Goal: Entertainment & Leisure: Consume media (video, audio)

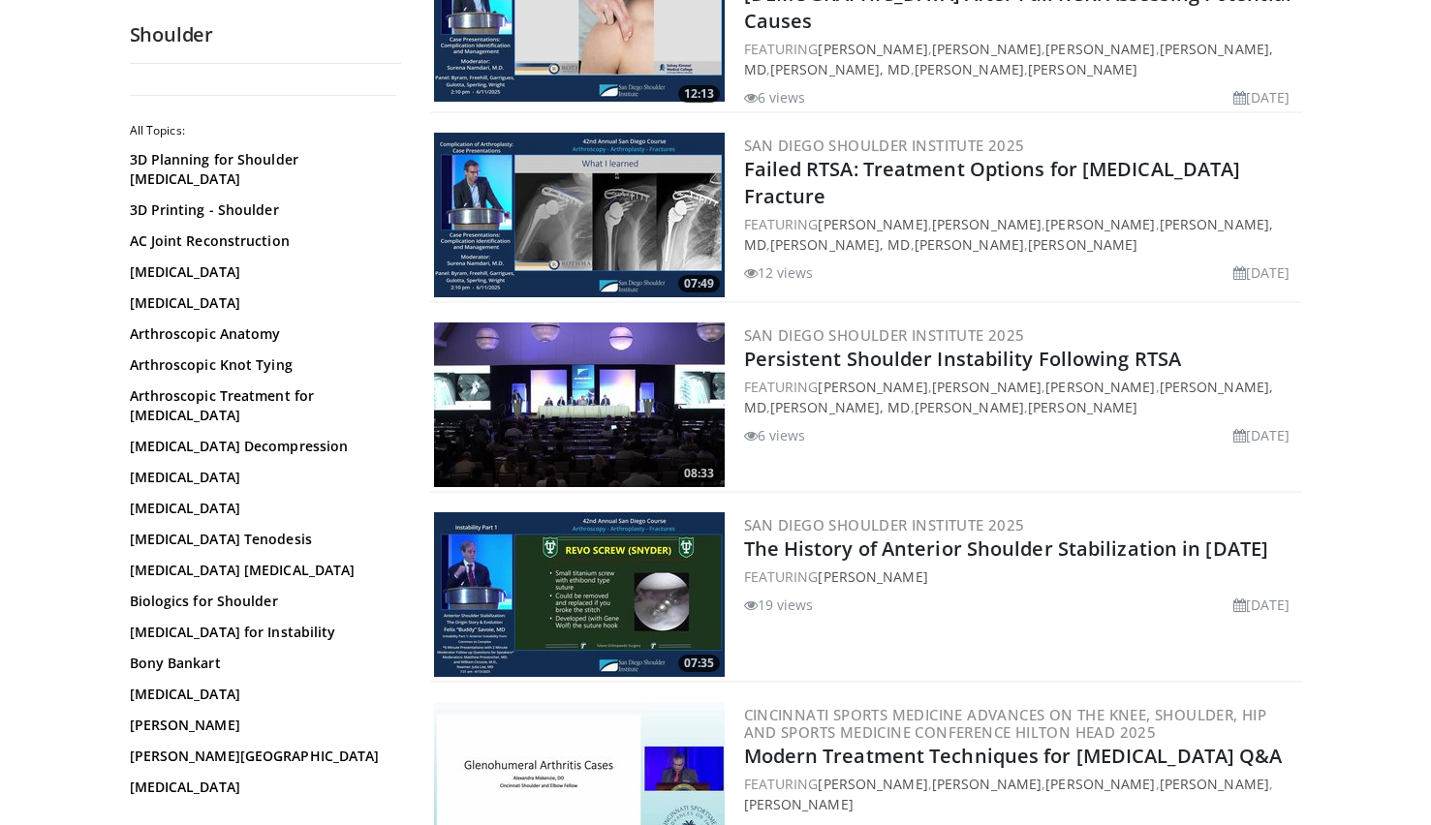
scroll to position [908, 0]
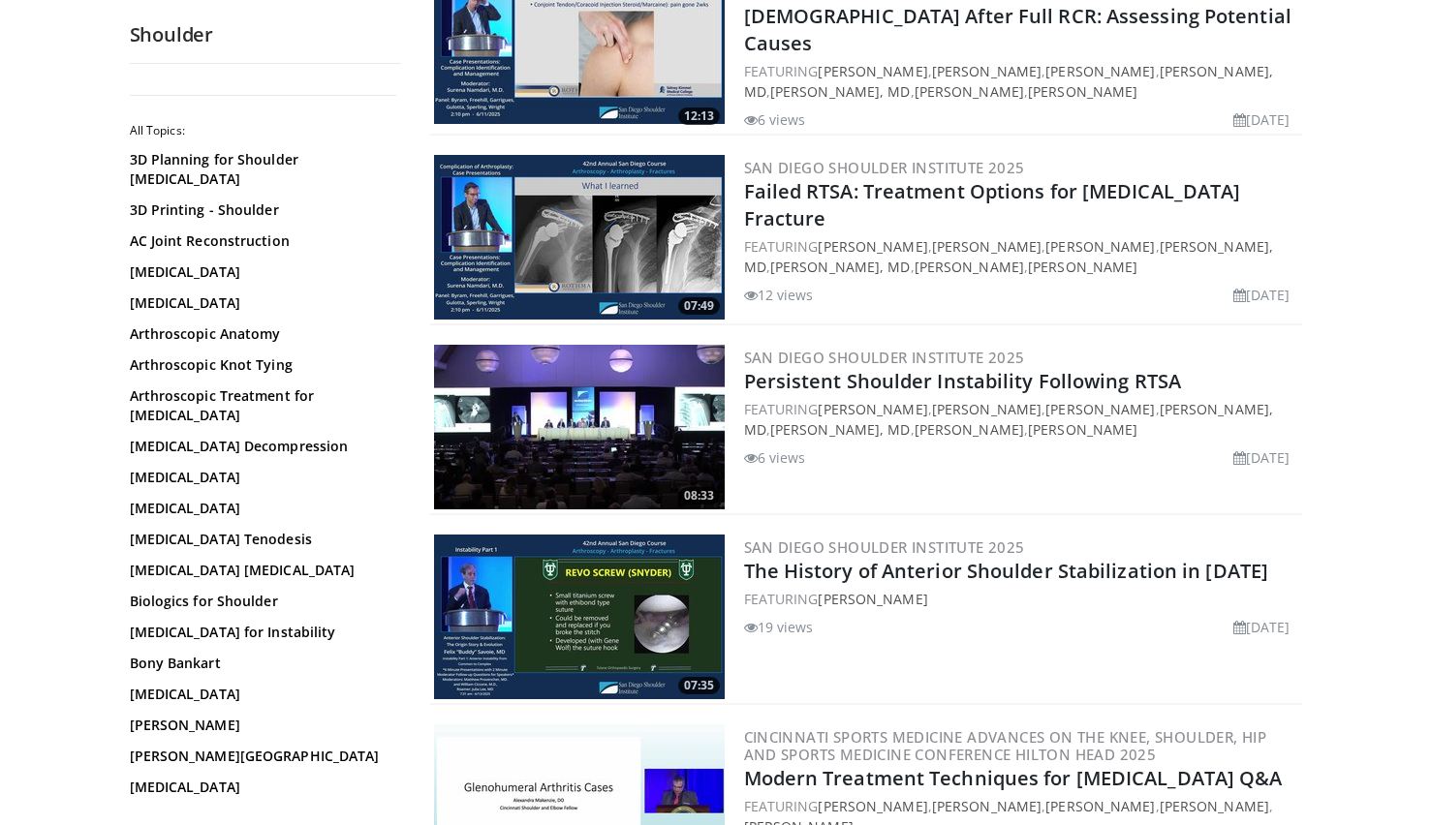
click at [557, 400] on img at bounding box center [579, 427] width 291 height 165
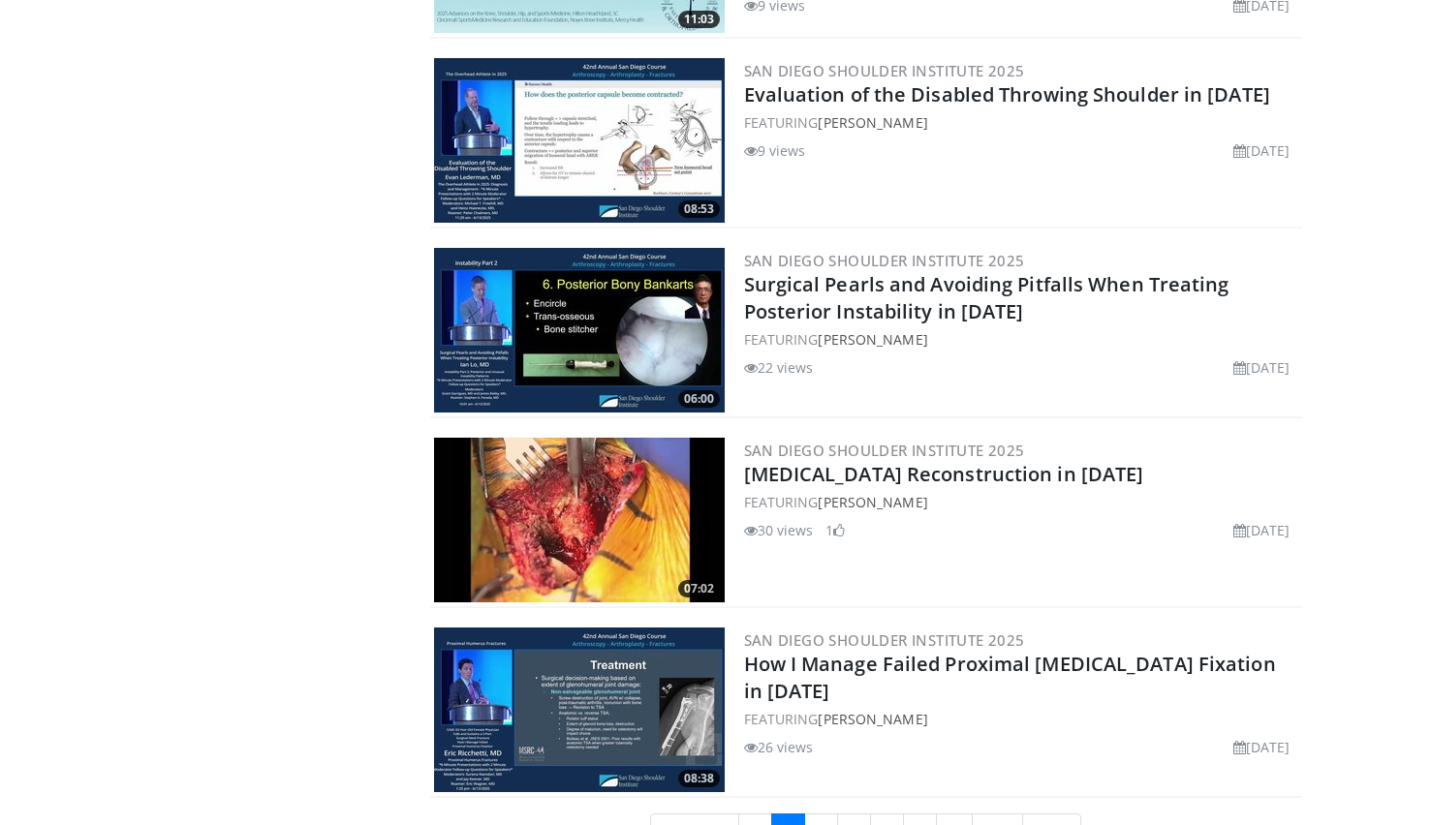
scroll to position [4410, 0]
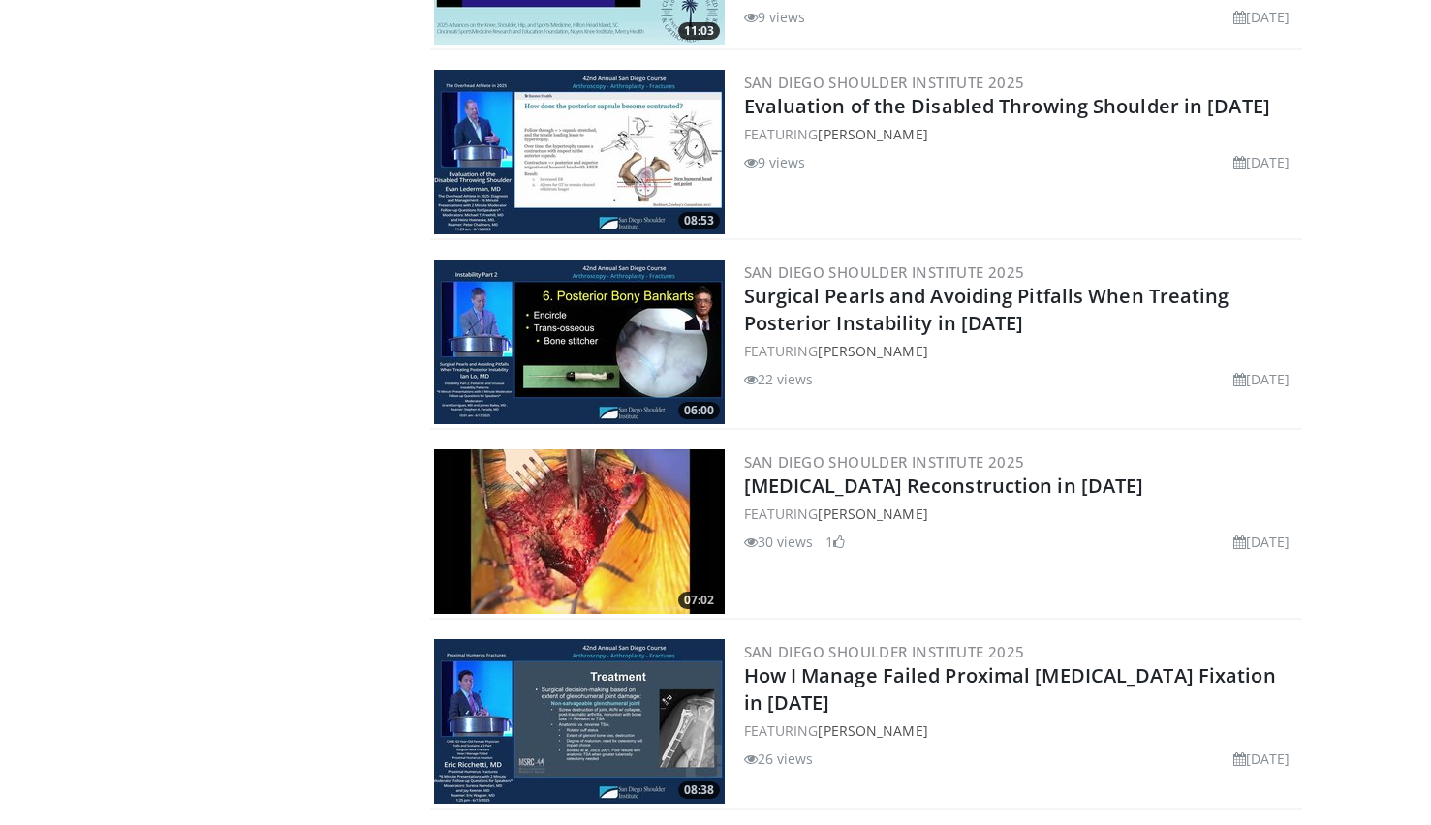
click at [578, 310] on img at bounding box center [579, 342] width 291 height 165
click at [598, 503] on img at bounding box center [579, 531] width 291 height 165
click at [591, 696] on img at bounding box center [579, 721] width 291 height 165
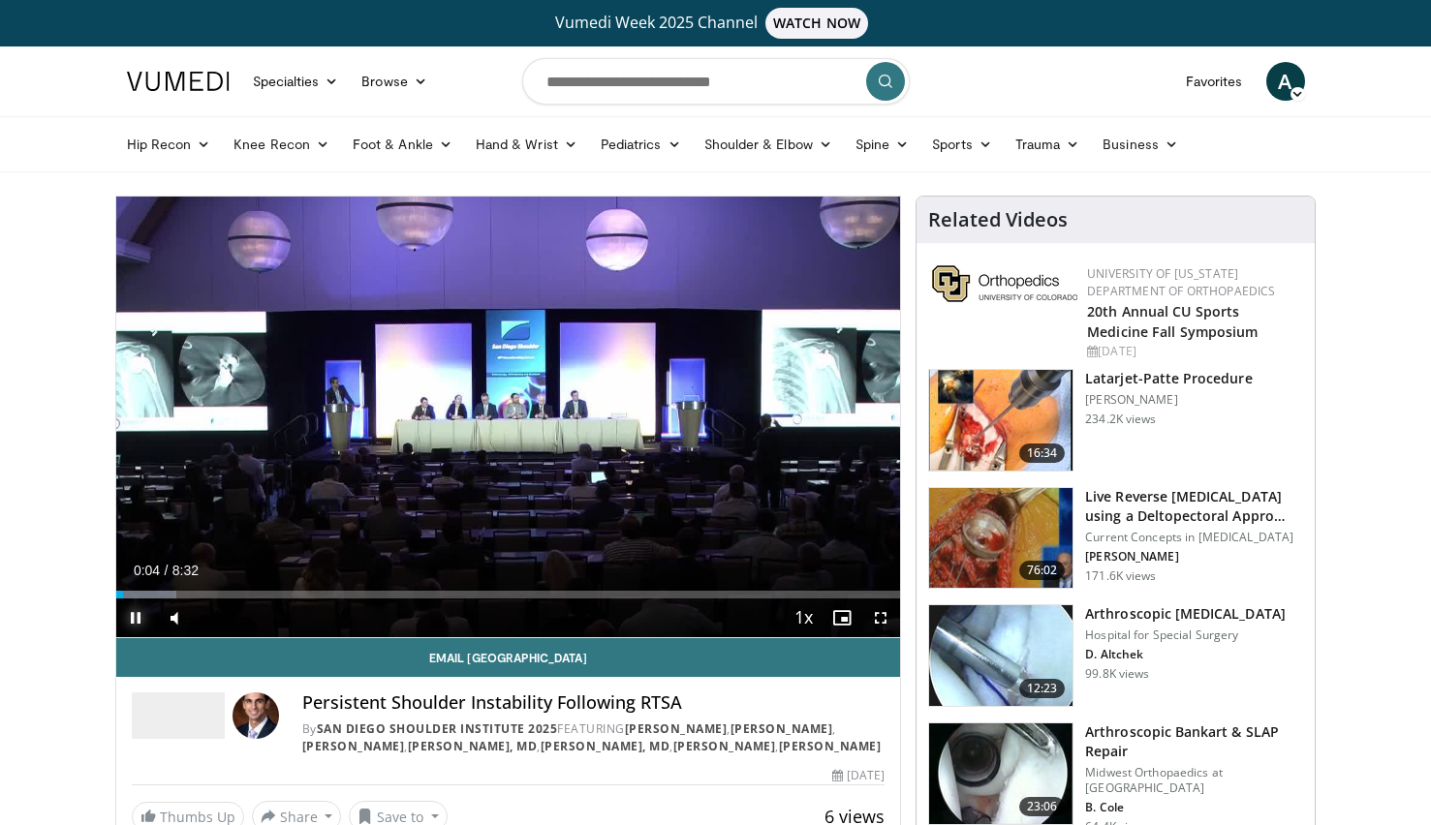
click at [133, 624] on span "Video Player" at bounding box center [135, 618] width 39 height 39
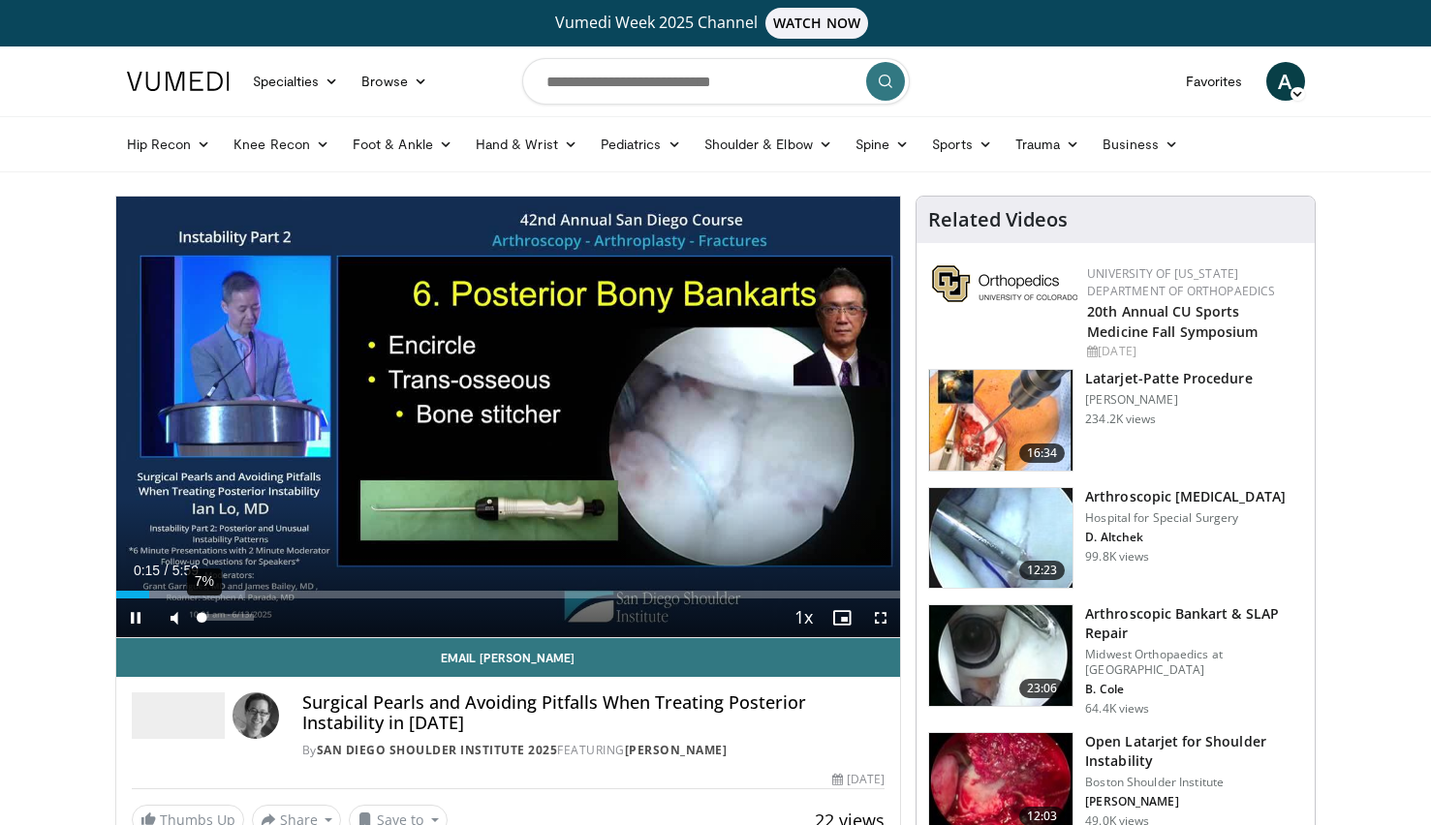
click at [202, 618] on div "7%" at bounding box center [226, 617] width 55 height 7
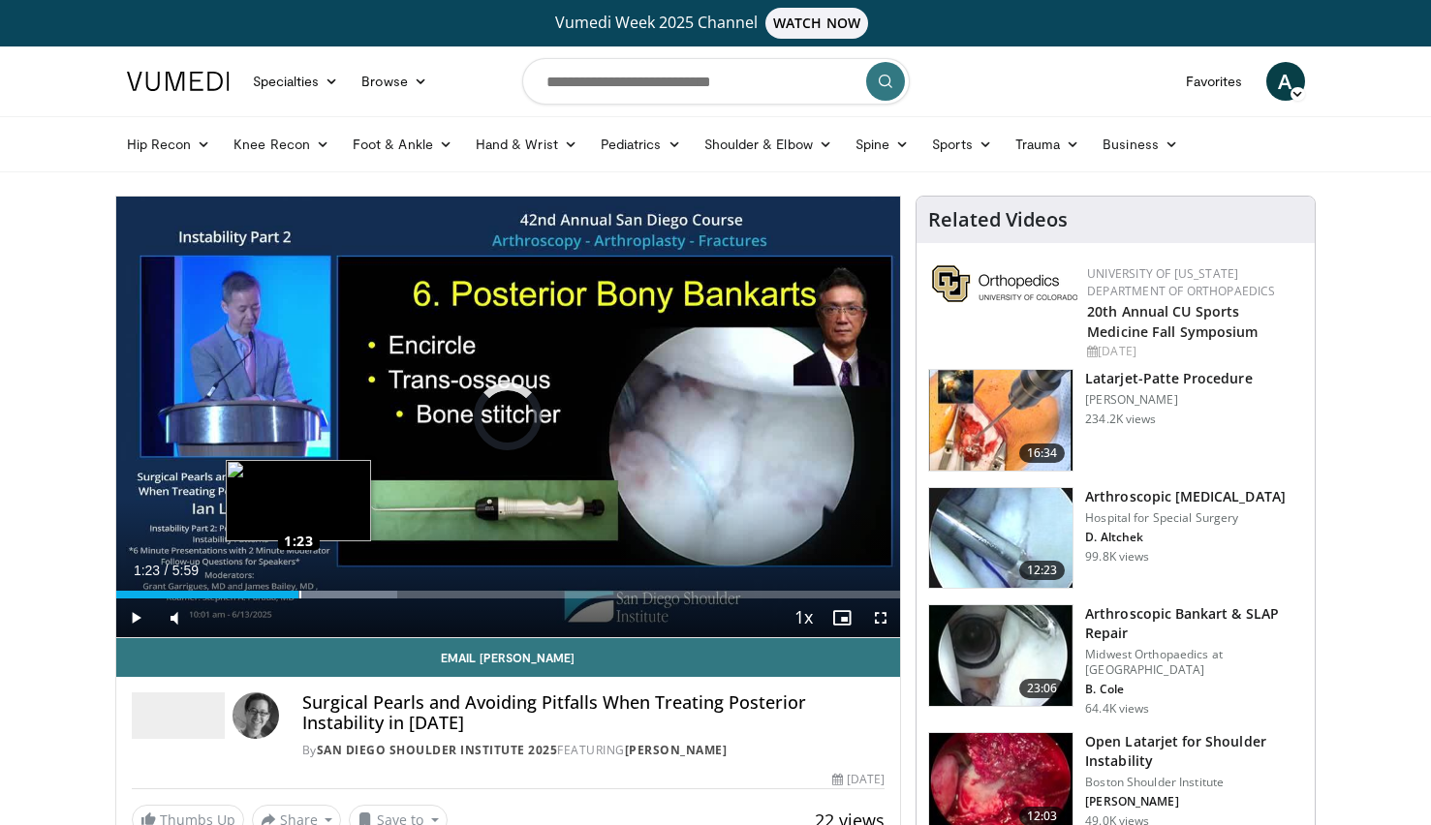
click at [299, 592] on div "Loaded : 35.84% 1:23 1:23" at bounding box center [508, 595] width 785 height 8
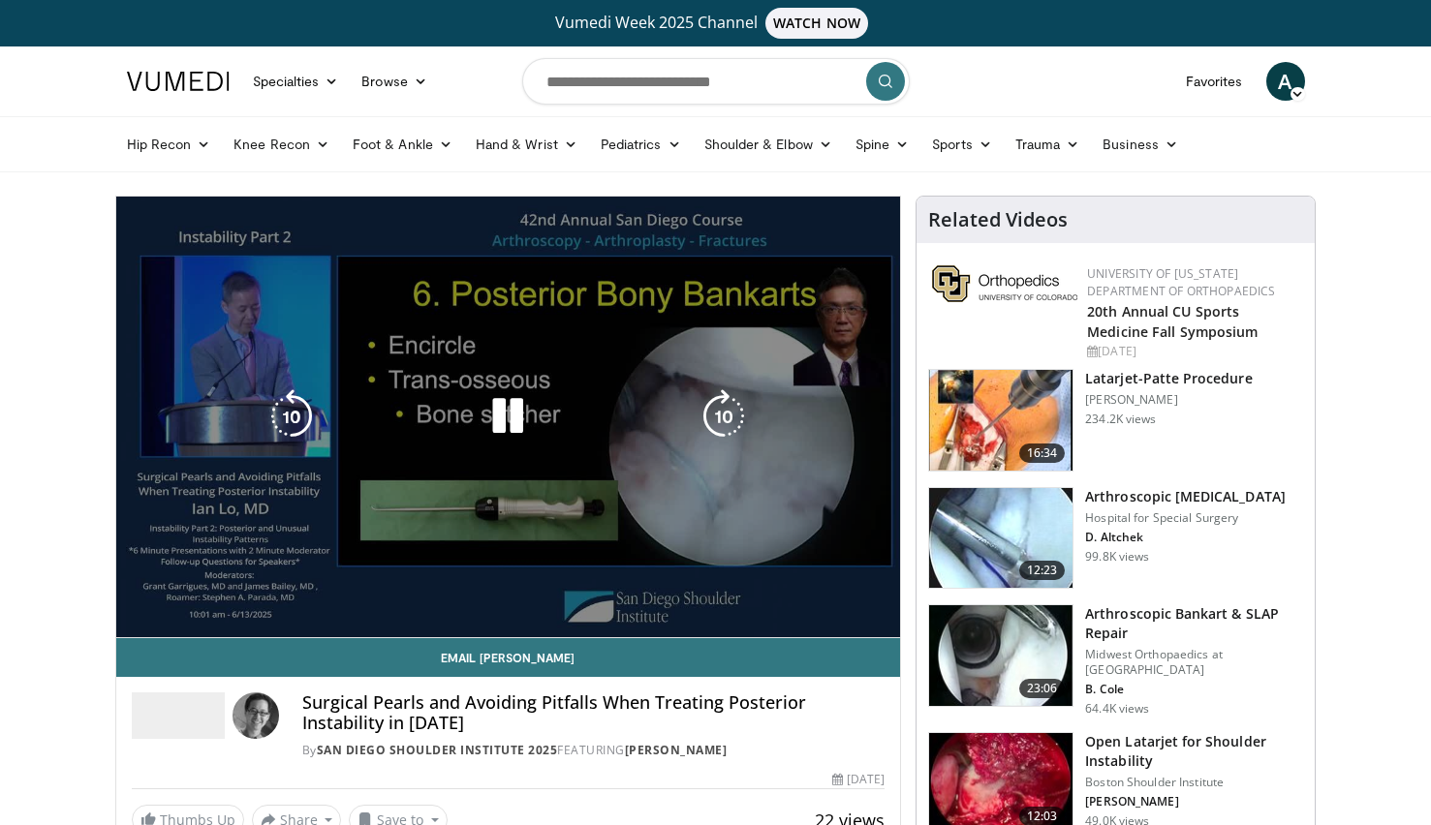
click at [775, 595] on video-js "**********" at bounding box center [508, 418] width 785 height 442
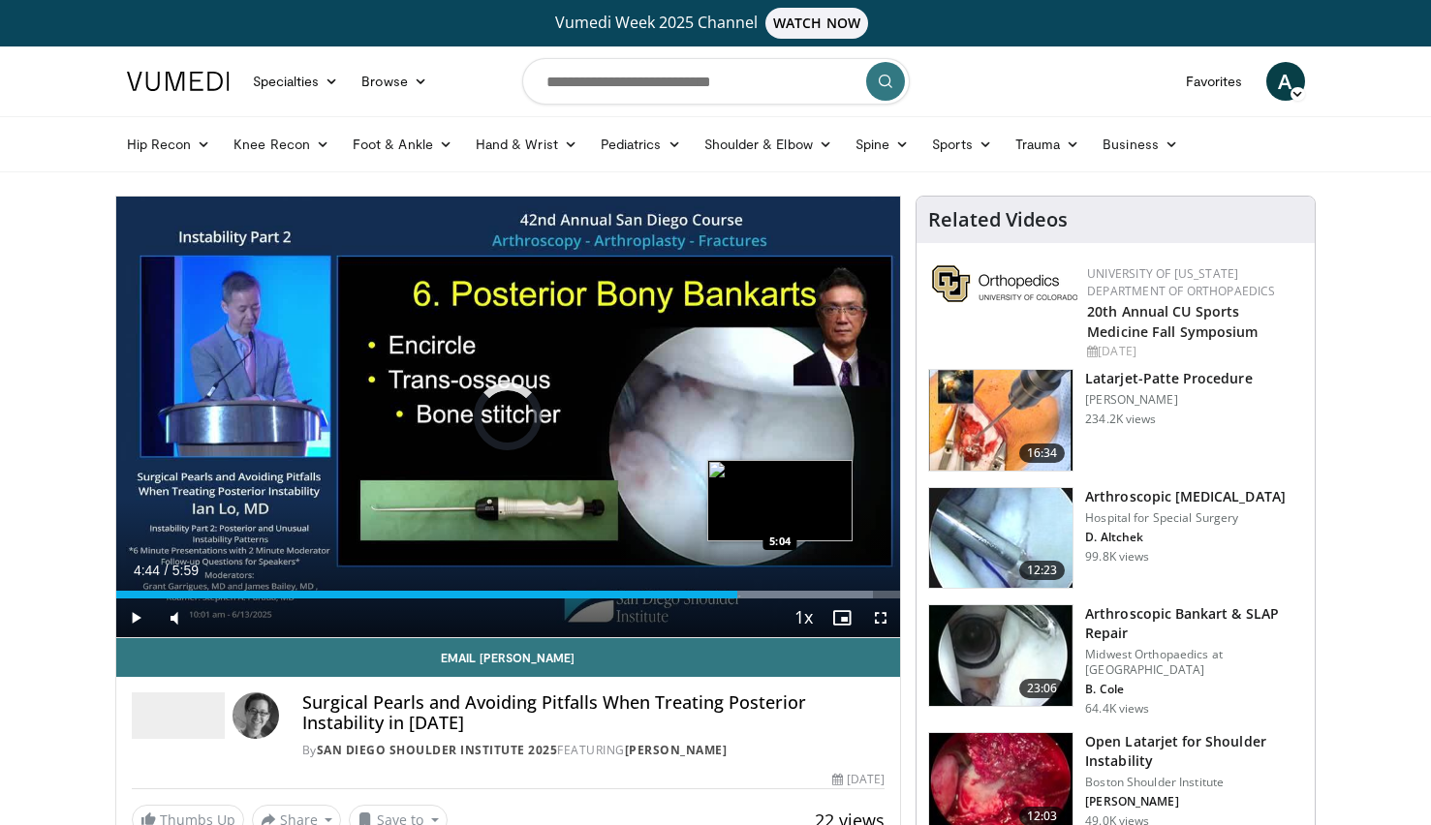
click at [780, 593] on div "Loaded : 96.52% 4:45 5:04" at bounding box center [508, 595] width 785 height 8
click at [850, 592] on div "Progress Bar" at bounding box center [809, 595] width 182 height 8
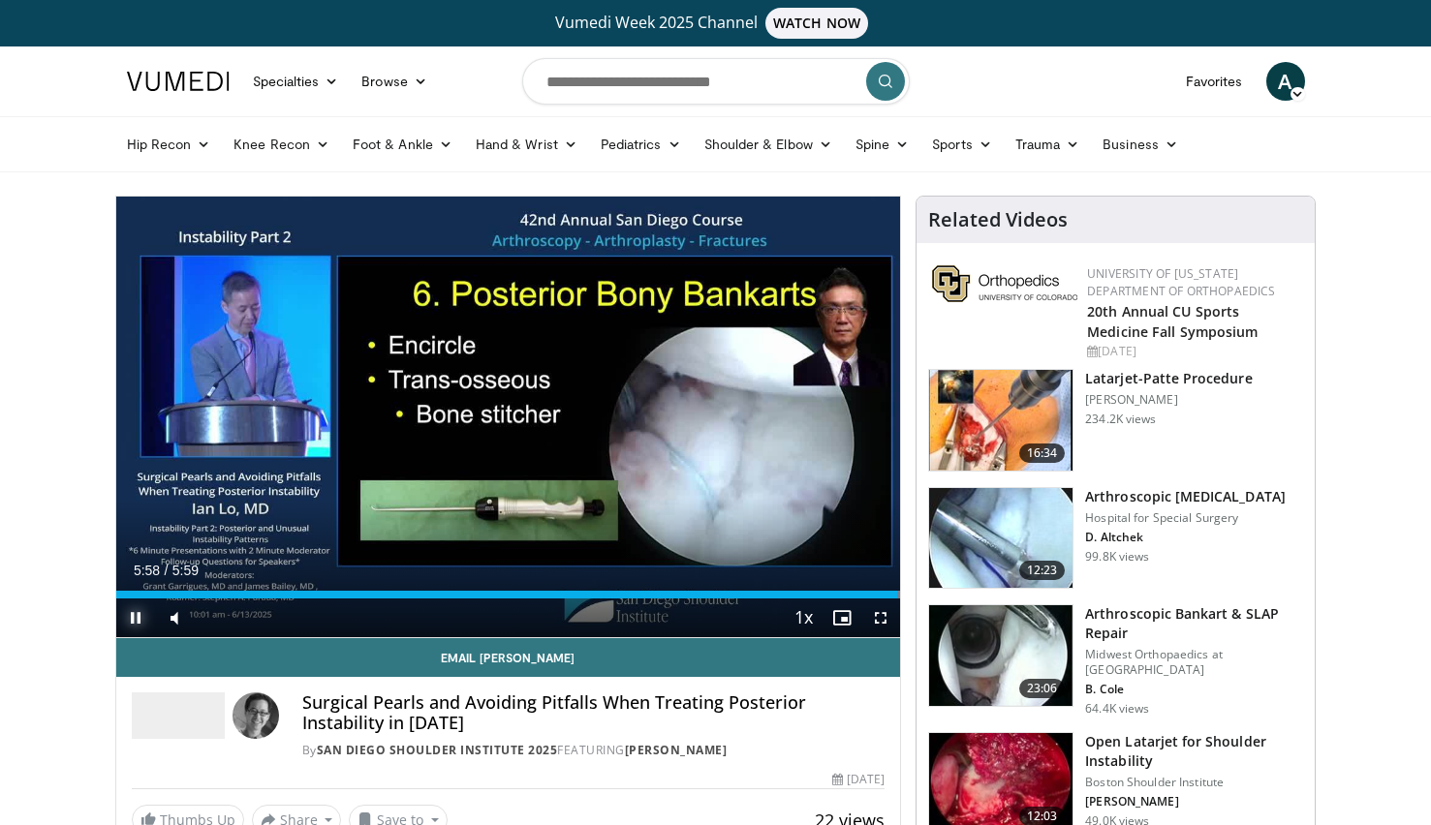
click at [140, 615] on span "Video Player" at bounding box center [135, 618] width 39 height 39
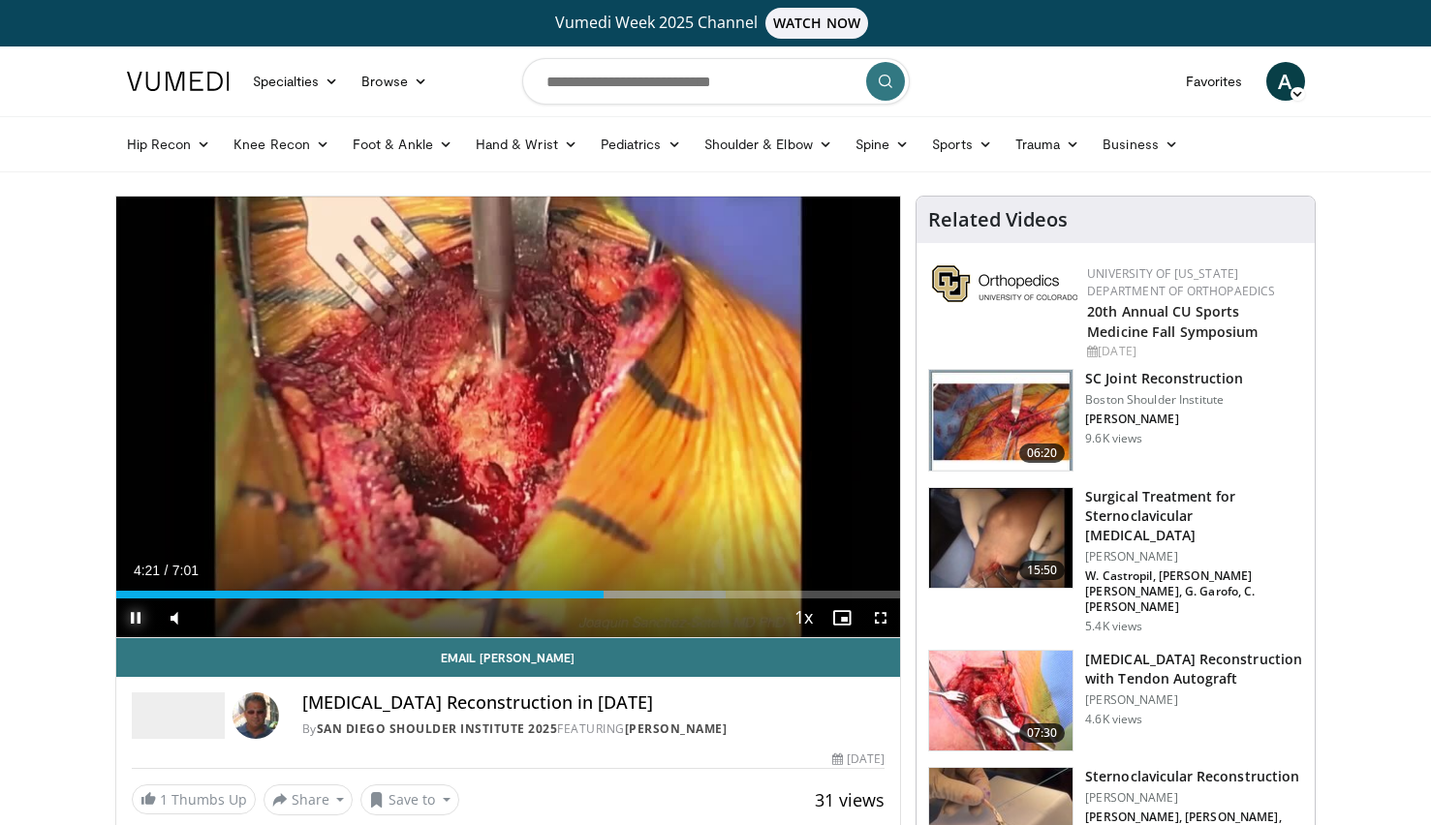
click at [133, 612] on span "Video Player" at bounding box center [135, 618] width 39 height 39
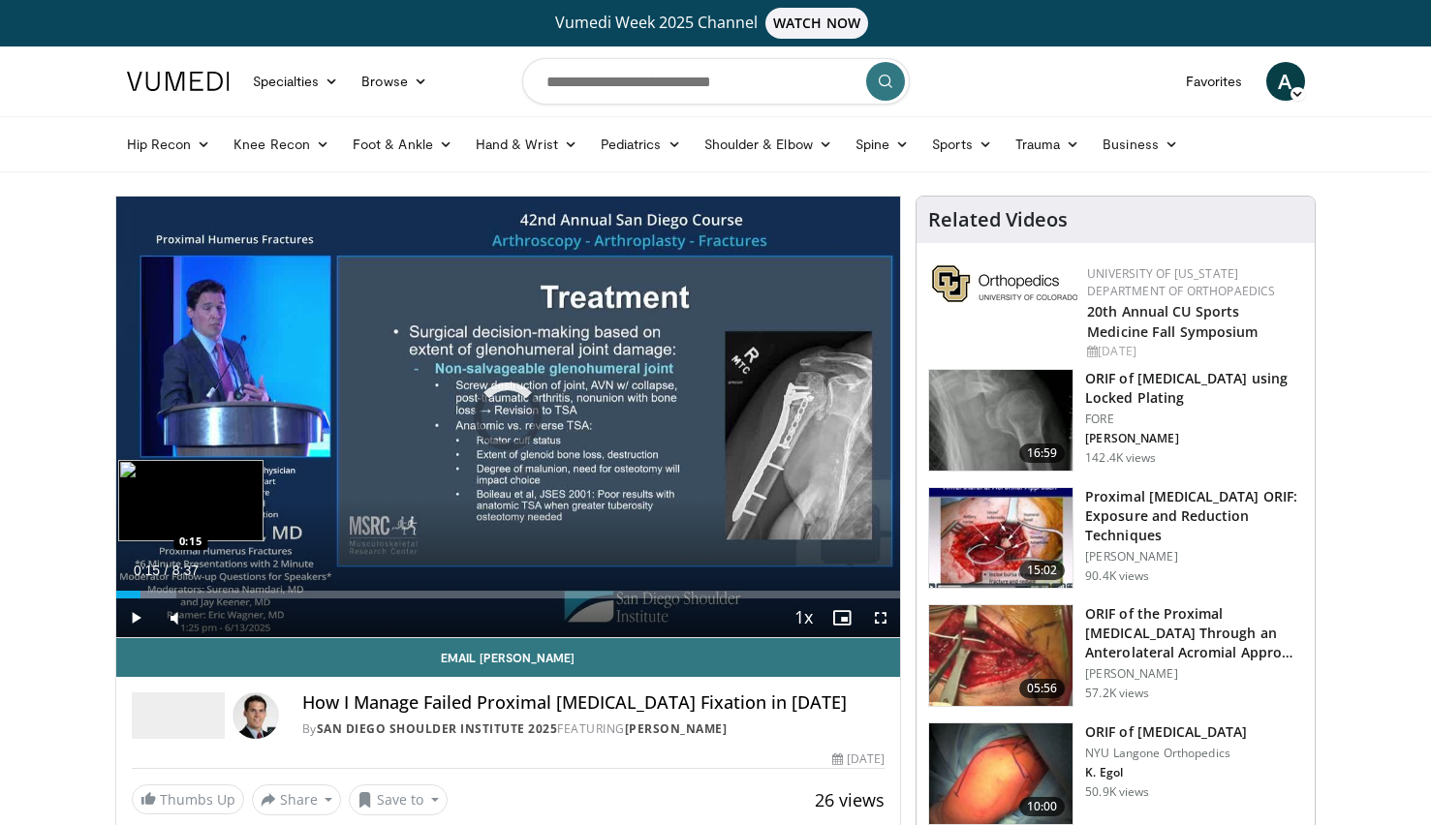
click at [139, 592] on div "Loaded : 7.67% 0:15 0:15" at bounding box center [508, 595] width 785 height 8
click at [171, 594] on video-js "**********" at bounding box center [508, 418] width 785 height 442
click at [181, 595] on div "Progress Bar" at bounding box center [192, 595] width 147 height 8
click at [204, 593] on div "Progress Bar" at bounding box center [213, 595] width 136 height 8
click at [231, 597] on div "Progress Bar" at bounding box center [238, 595] width 147 height 8
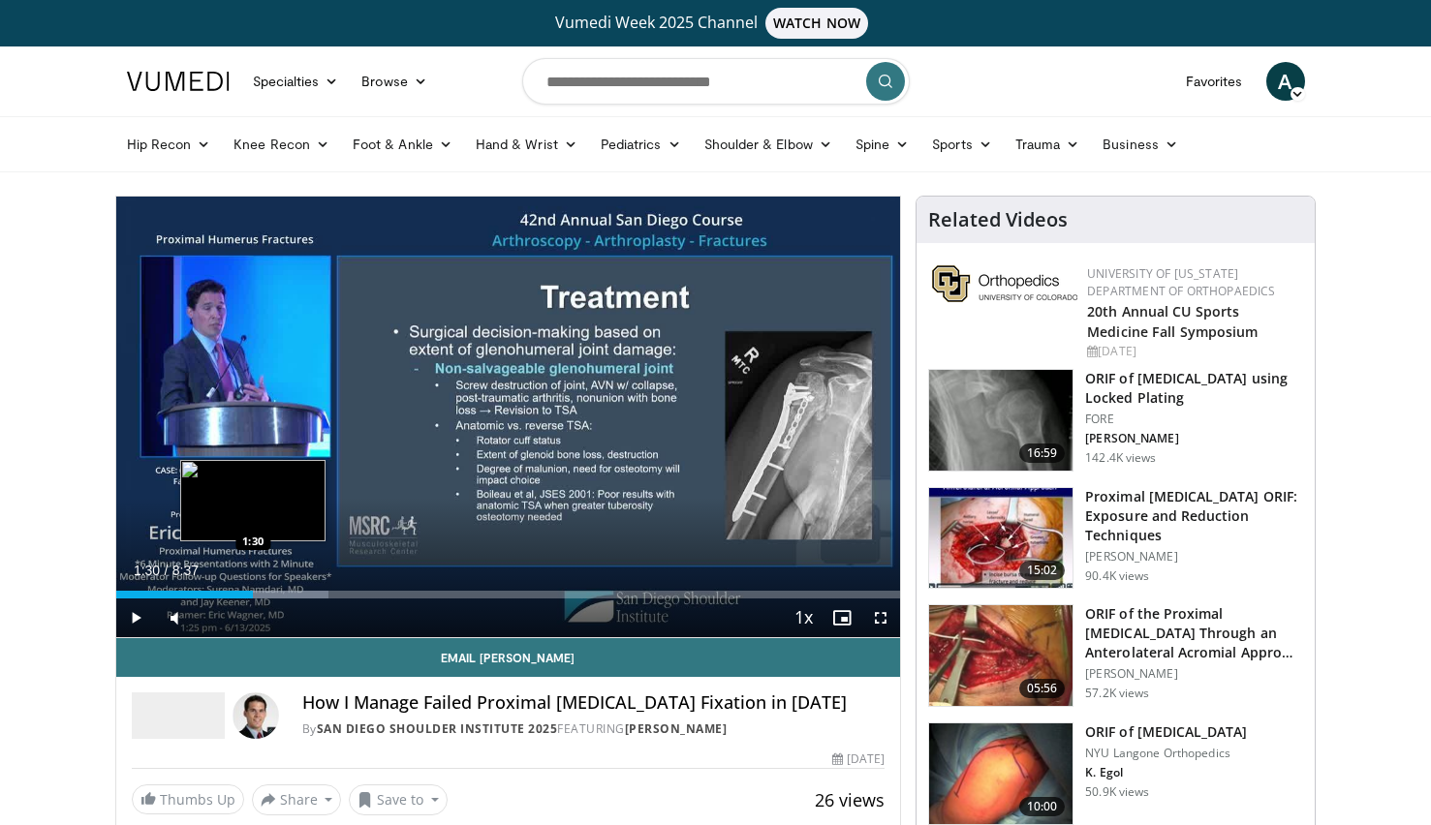
click at [253, 591] on div "Progress Bar" at bounding box center [259, 595] width 138 height 8
click at [274, 593] on div "Progress Bar" at bounding box center [283, 595] width 146 height 8
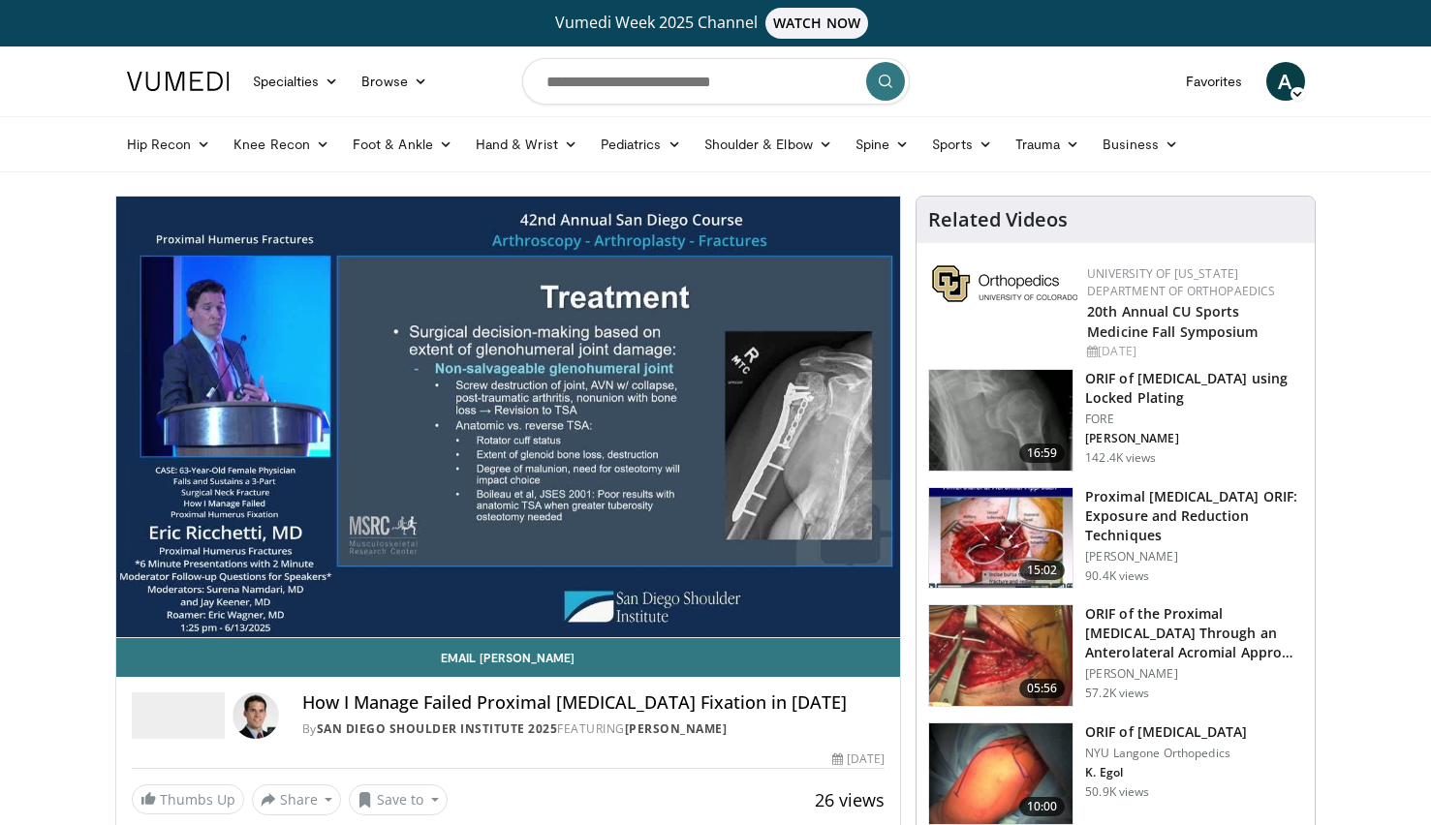
click at [274, 593] on video-js "**********" at bounding box center [508, 418] width 785 height 442
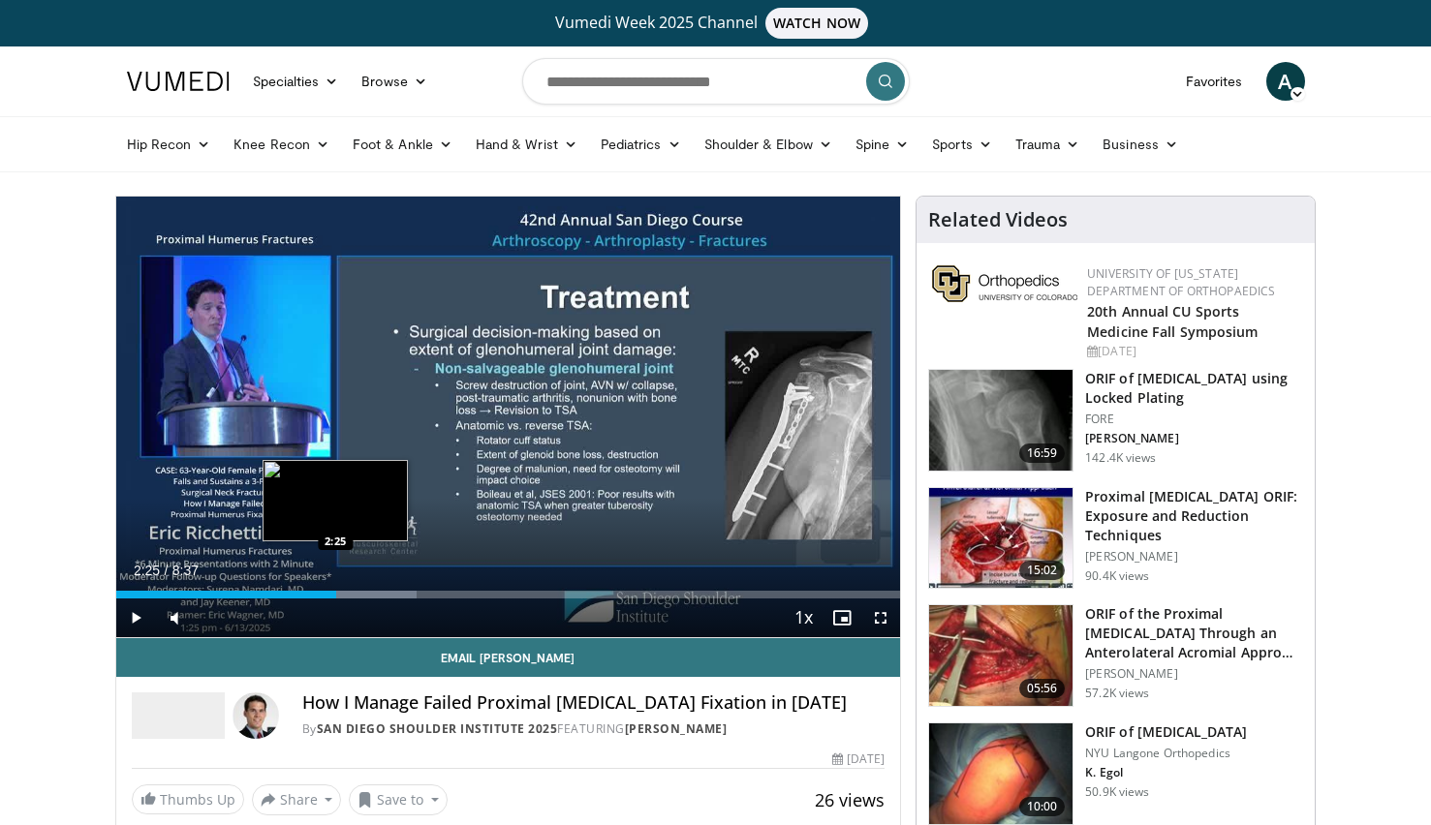
click at [336, 590] on div "Loaded : 38.33% 2:25 2:25" at bounding box center [508, 589] width 785 height 18
click at [363, 593] on div "Loaded : 40.25% 2:28 2:43" at bounding box center [508, 595] width 785 height 8
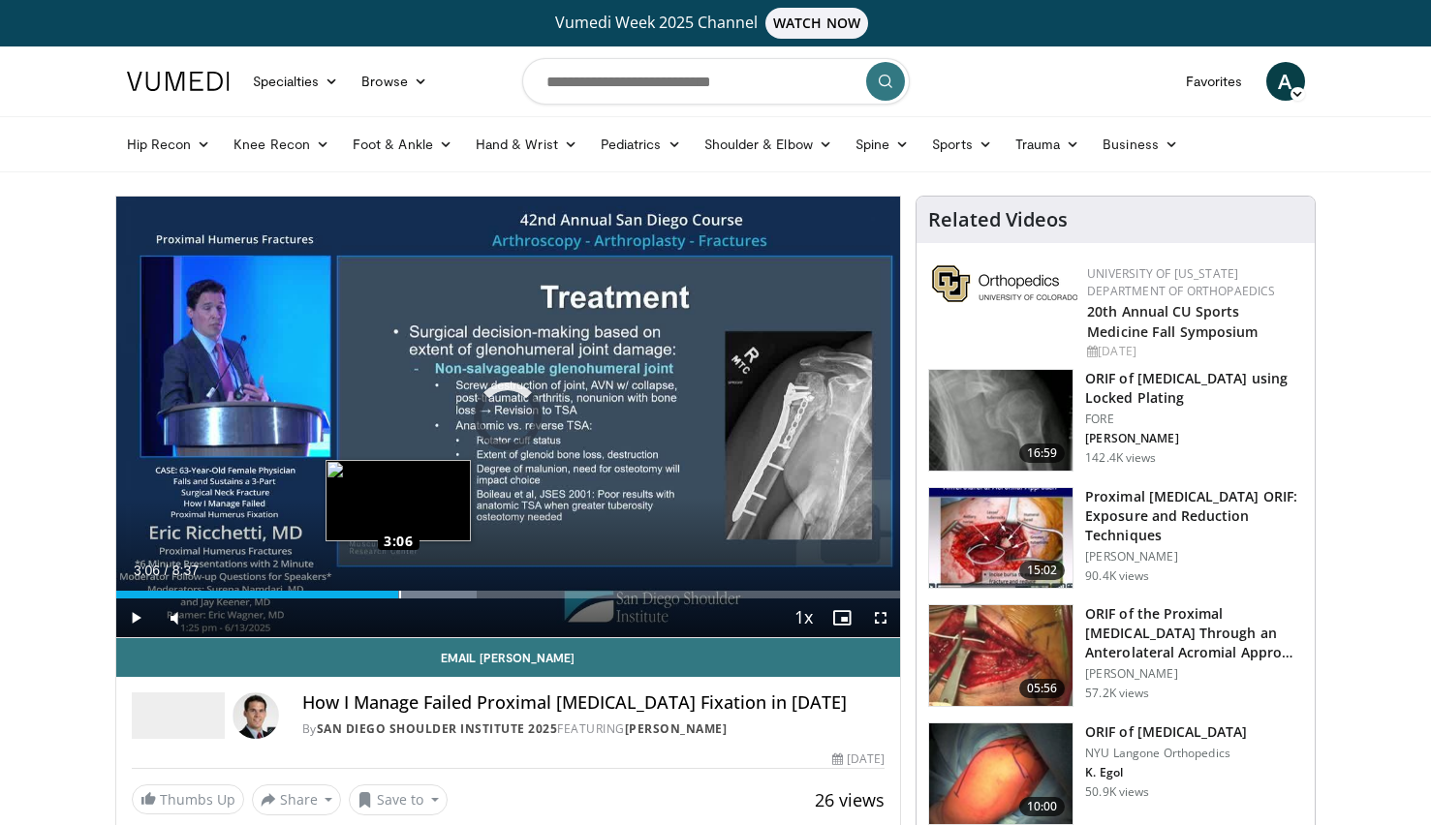
click at [399, 592] on div "Loaded : 46.00% 3:06 3:06" at bounding box center [508, 595] width 785 height 8
click at [434, 593] on div "Progress Bar" at bounding box center [433, 595] width 145 height 8
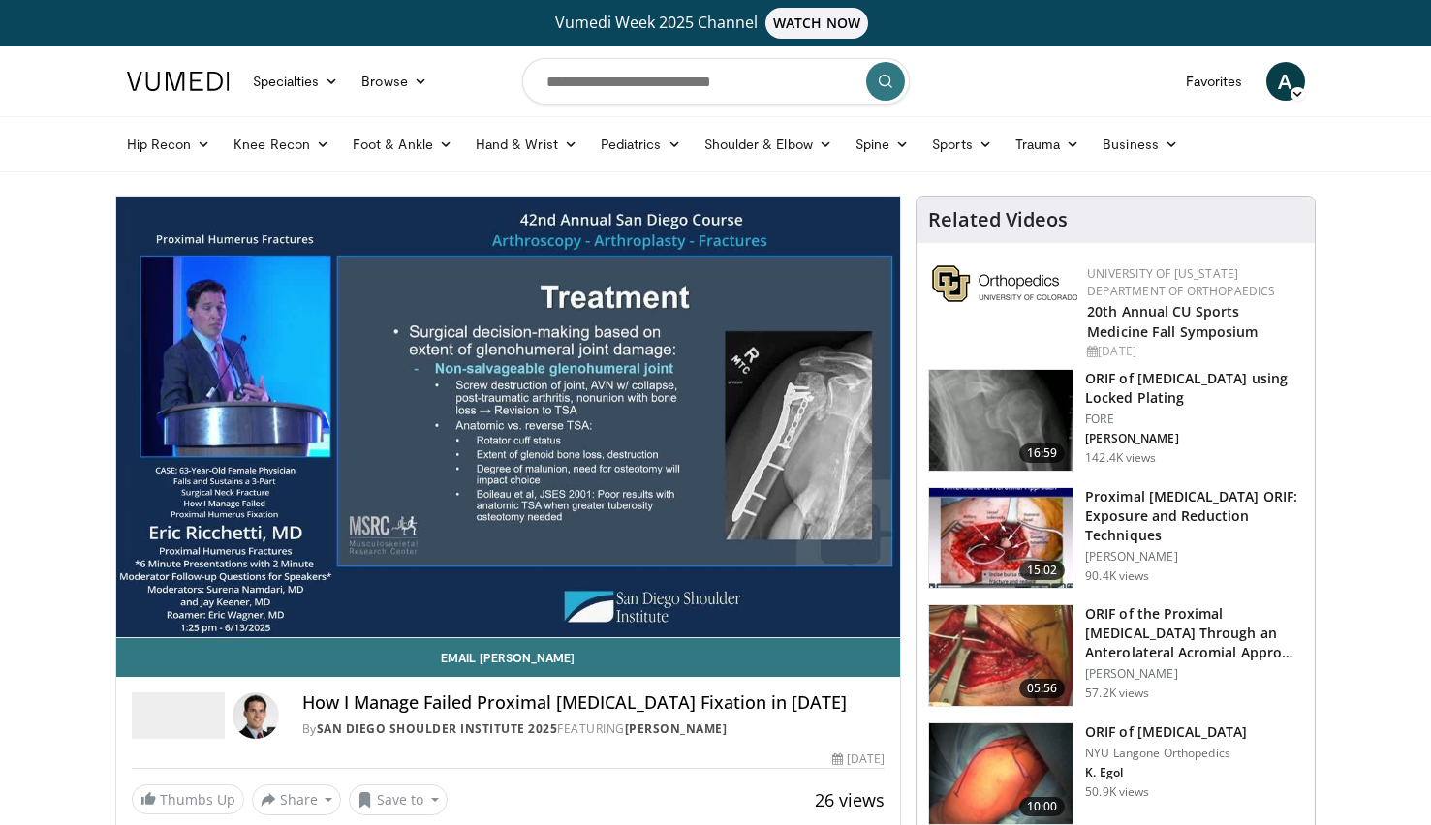
click at [440, 711] on h4 "How I Manage Failed Proximal Humerus Fixation in 2025" at bounding box center [593, 702] width 583 height 21
click at [440, 712] on h4 "How I Manage Failed Proximal Humerus Fixation in 2025" at bounding box center [593, 702] width 583 height 21
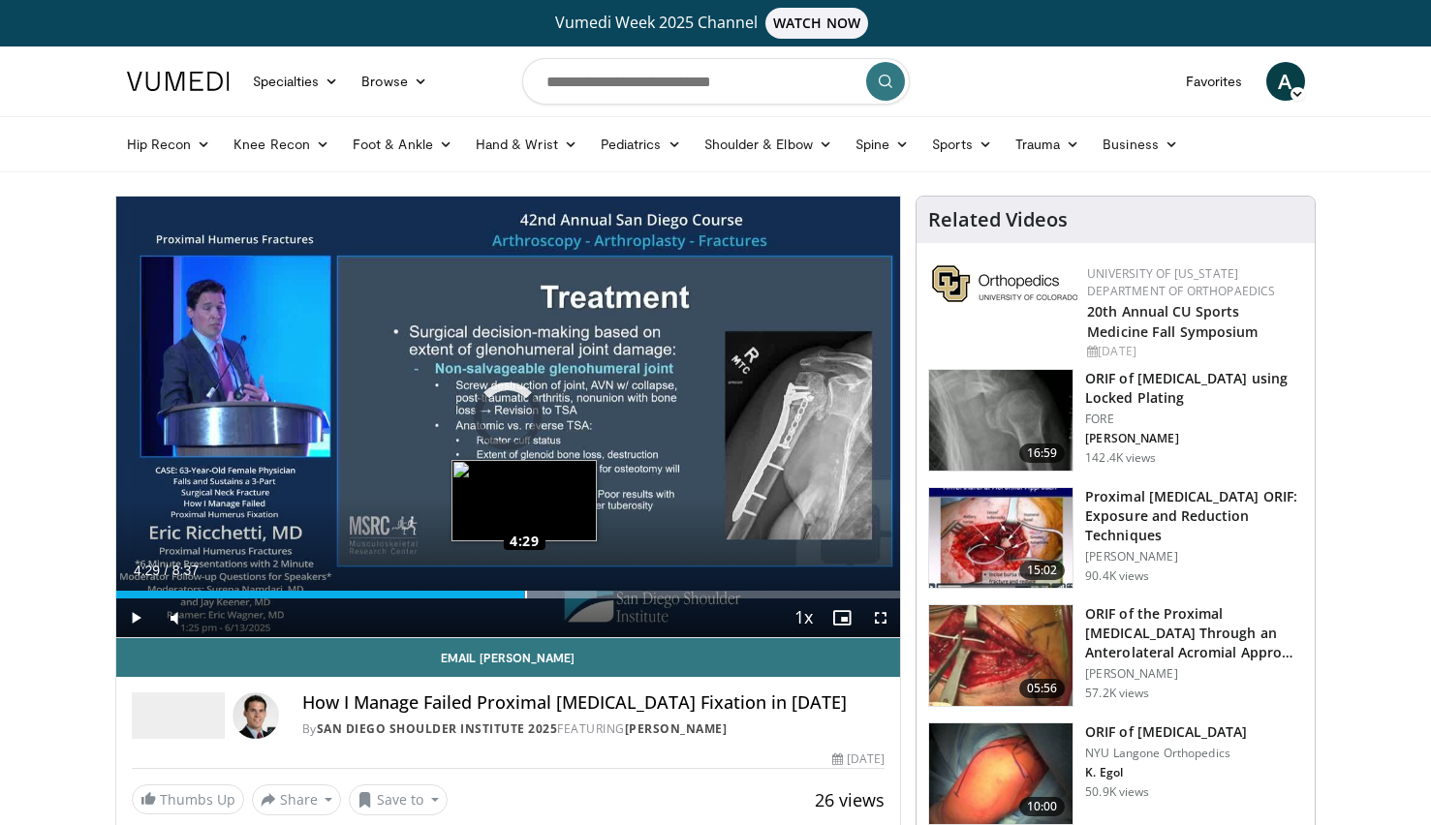
click at [524, 594] on div "Loaded : 61.33% 4:29 4:29" at bounding box center [508, 595] width 785 height 8
click at [583, 594] on div "Loaded : 69.00% 5:07 5:07" at bounding box center [508, 595] width 785 height 8
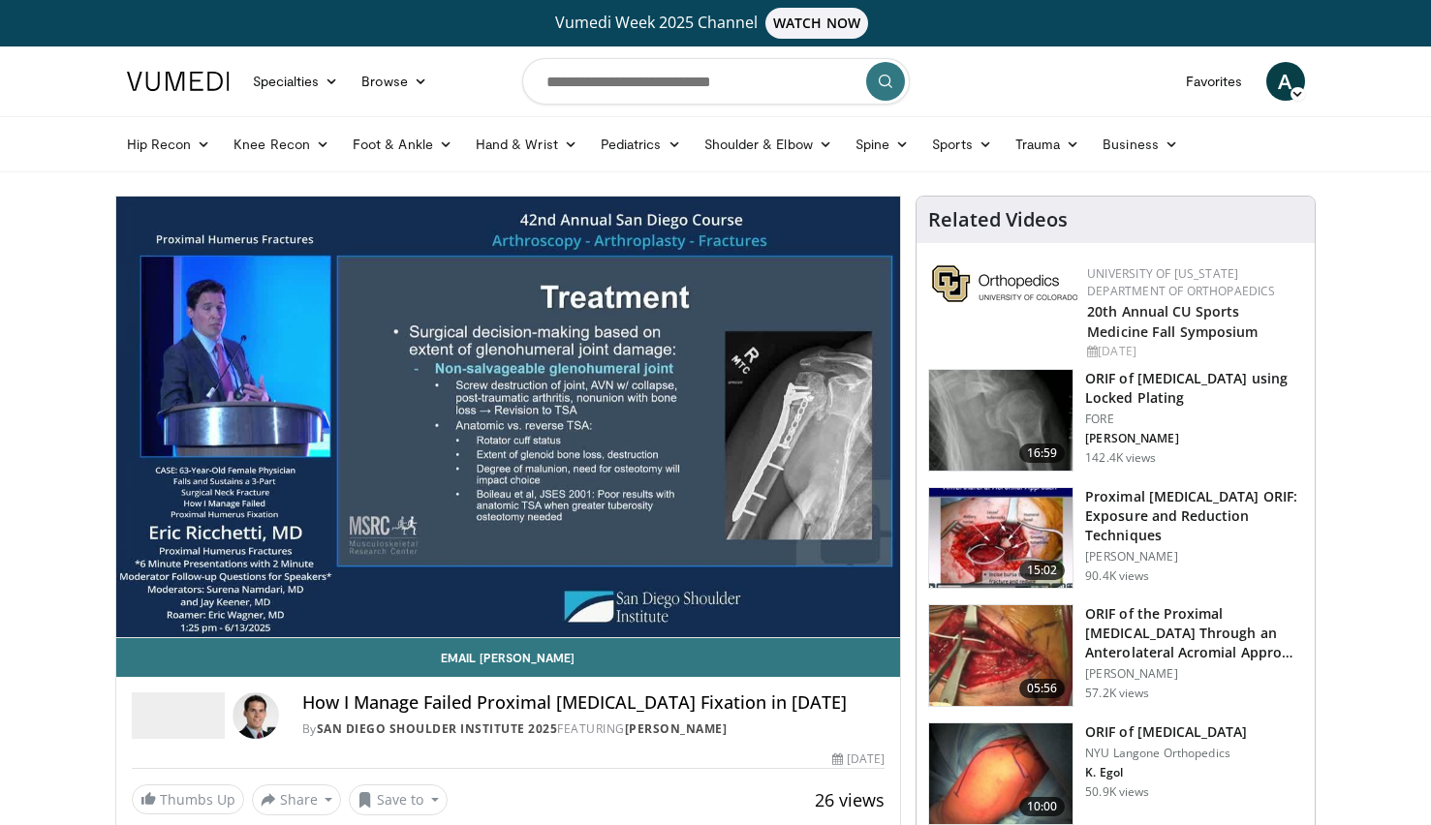
drag, startPoint x: 594, startPoint y: 595, endPoint x: 714, endPoint y: 787, distance: 227.1
click at [714, 787] on div "Thumbs Up Share How I Manage Failed Proxi... × Enter one or more e-mail address…" at bounding box center [509, 800] width 754 height 31
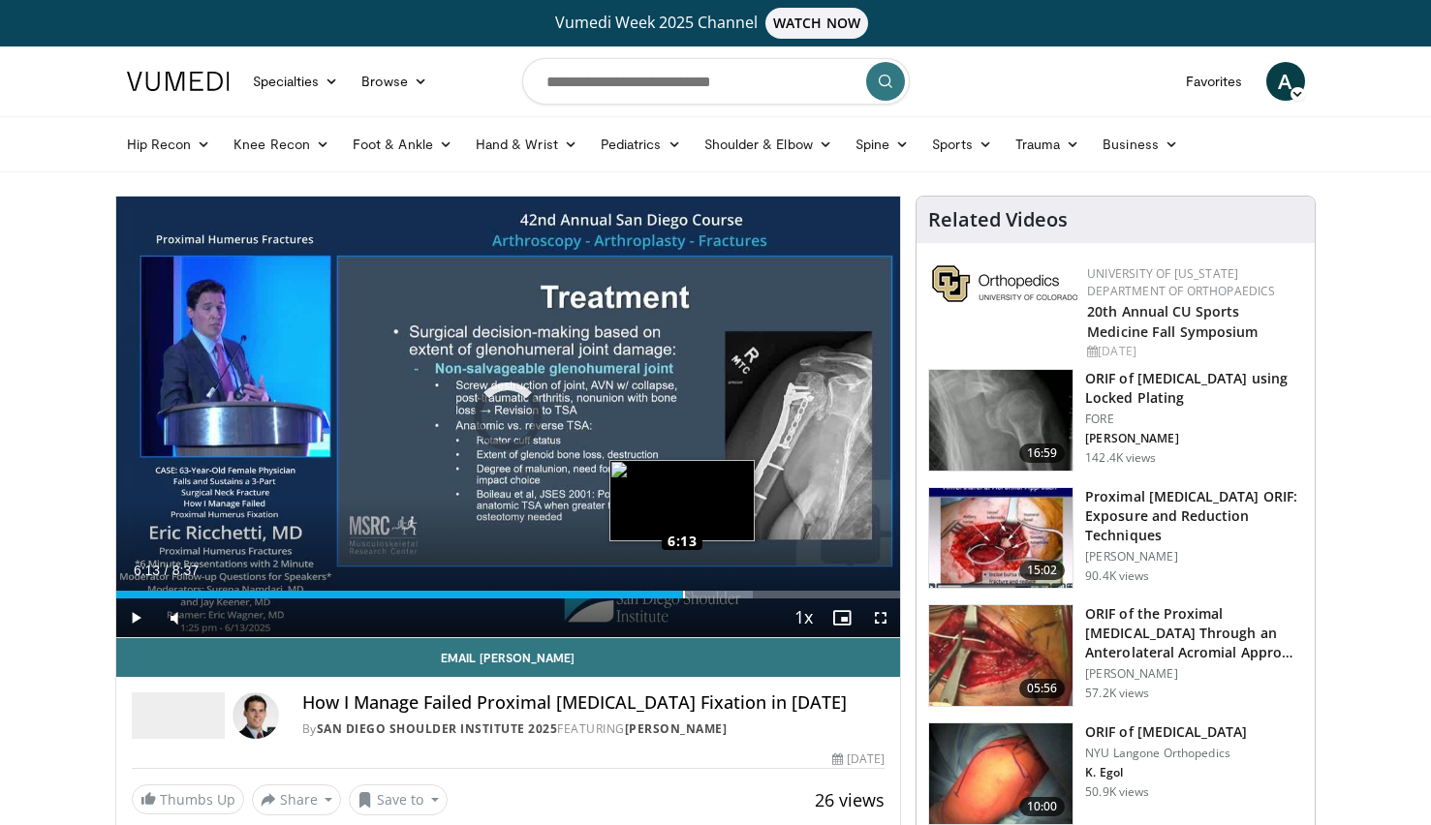
click at [682, 594] on div "Loaded : 81.23% 6:13 6:13" at bounding box center [508, 595] width 785 height 8
click at [682, 594] on video-js "**********" at bounding box center [508, 418] width 785 height 442
click at [718, 597] on div "Progress Bar" at bounding box center [721, 595] width 142 height 8
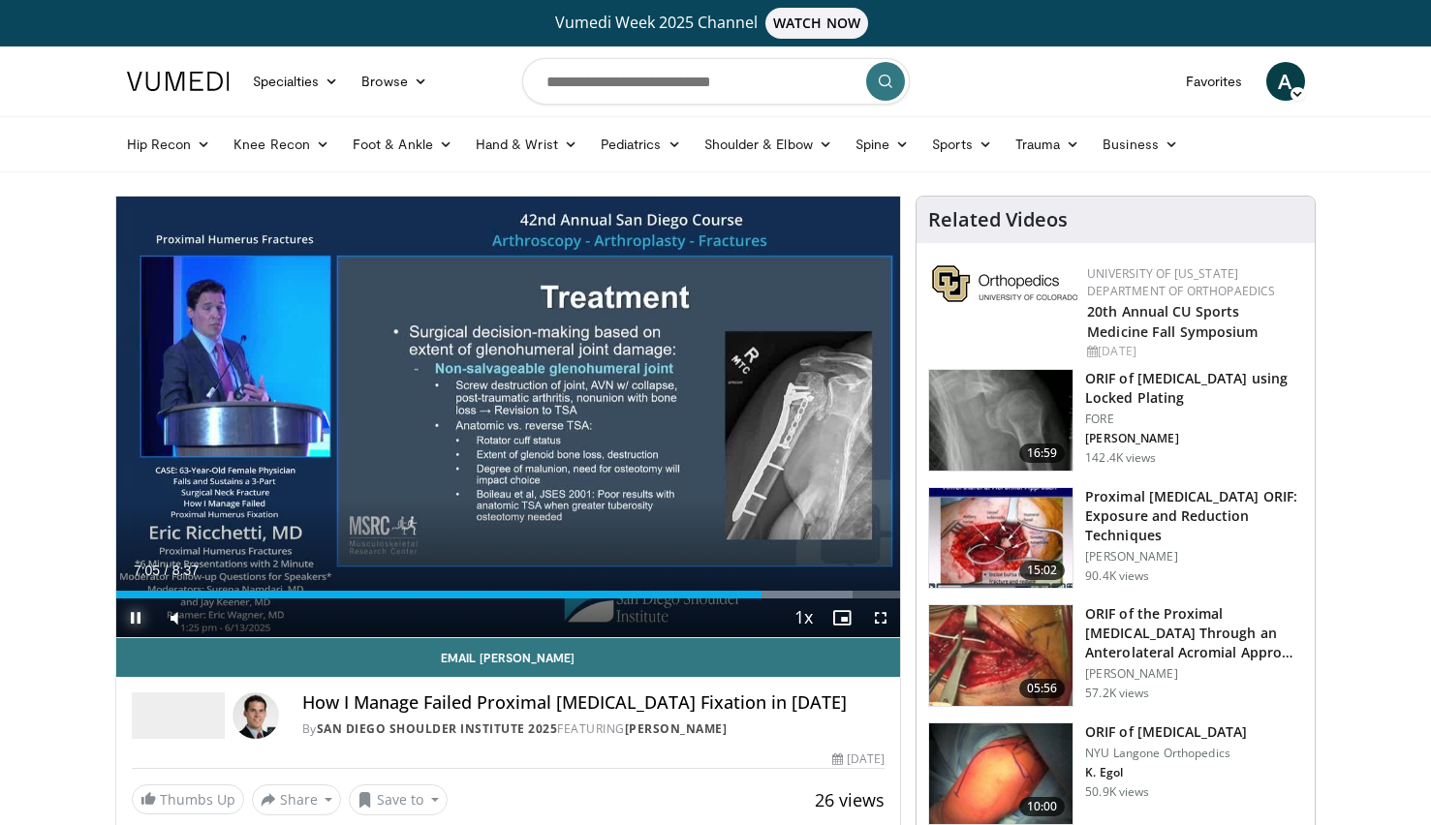
click at [135, 614] on span "Video Player" at bounding box center [135, 618] width 39 height 39
